Goal: Task Accomplishment & Management: Manage account settings

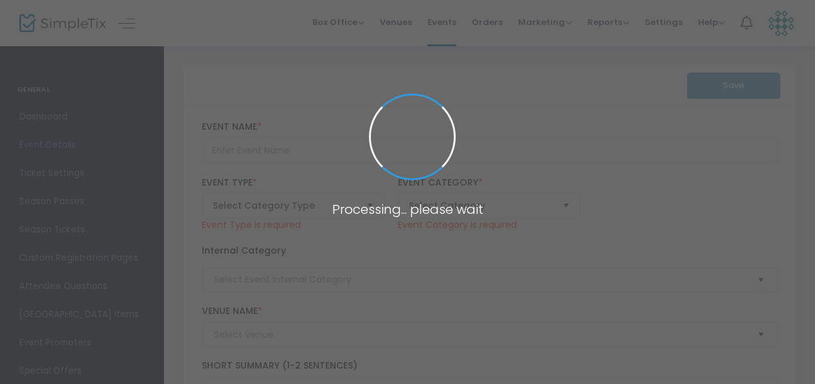
type input "JONATHAN KARRANT: THE TONY BENNETT SONGBOOK"
type textarea "Jonathon Karrant is a Las Vegas headliner and an award-winning singer paying tr…"
type input "8.700 %"
type input "Buy Tickets"
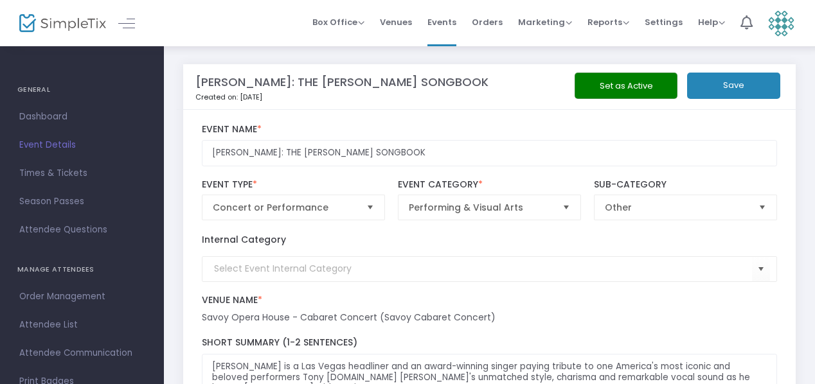
click at [783, 22] on img at bounding box center [781, 23] width 26 height 26
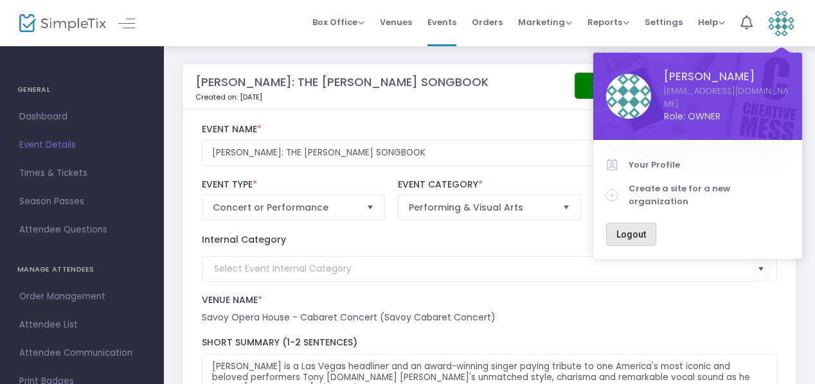
click at [630, 229] on span "Logout" at bounding box center [631, 234] width 30 height 10
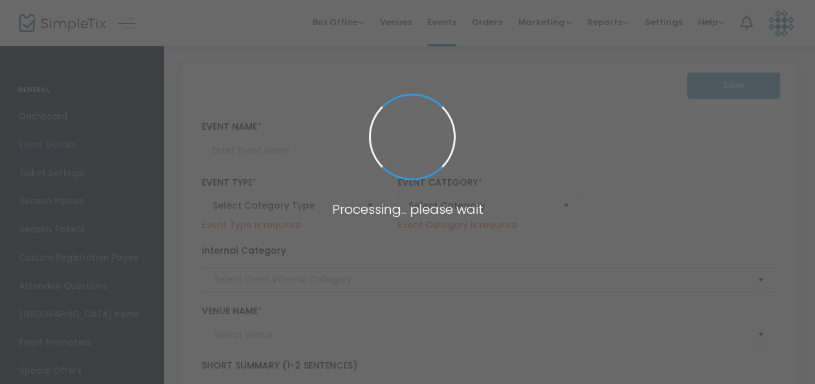
type input "[PERSON_NAME]: THE [PERSON_NAME] SONGBOOK"
type textarea "[PERSON_NAME] is a Las Vegas headliner and an award-winning singer paying tribu…"
type input "8.700 %"
type input "Buy Tickets"
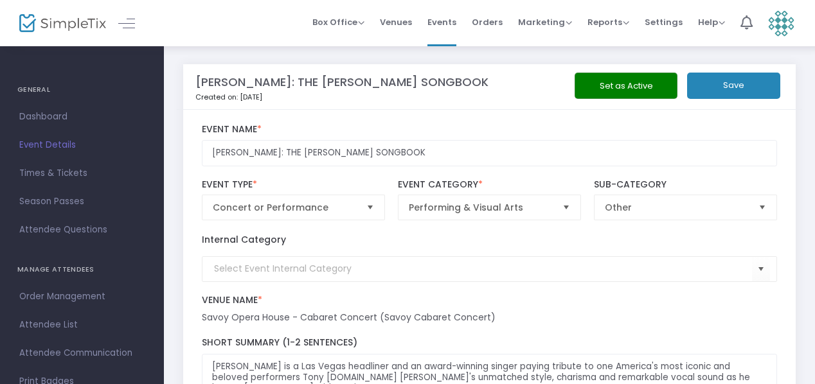
click at [776, 22] on img at bounding box center [781, 23] width 26 height 26
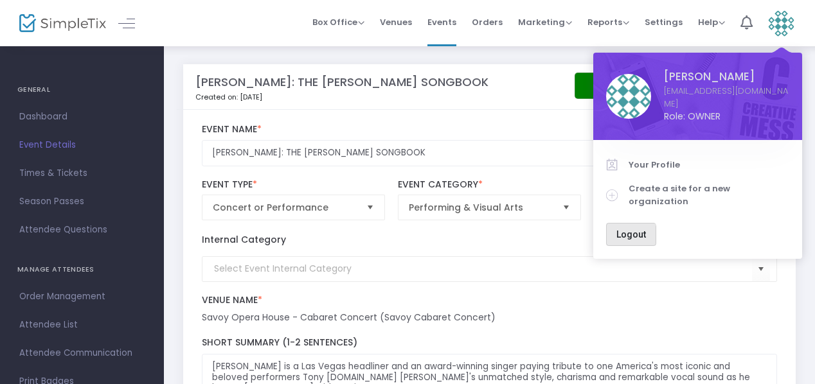
click at [629, 229] on span "Logout" at bounding box center [631, 234] width 30 height 10
